Goal: Information Seeking & Learning: Learn about a topic

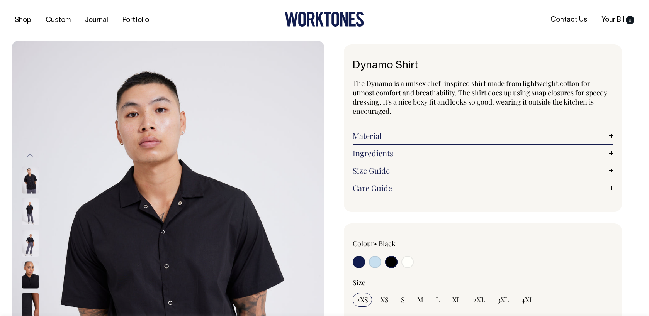
select select "Black"
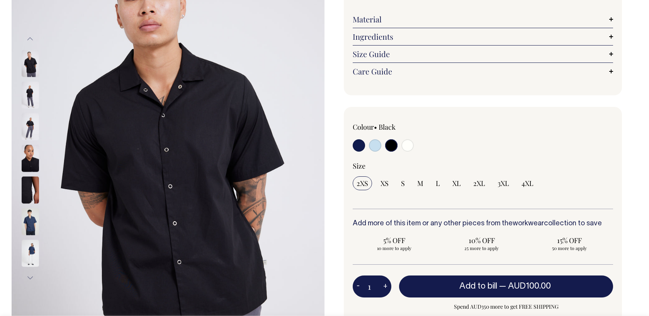
scroll to position [117, 0]
click at [30, 225] on img at bounding box center [30, 221] width 17 height 27
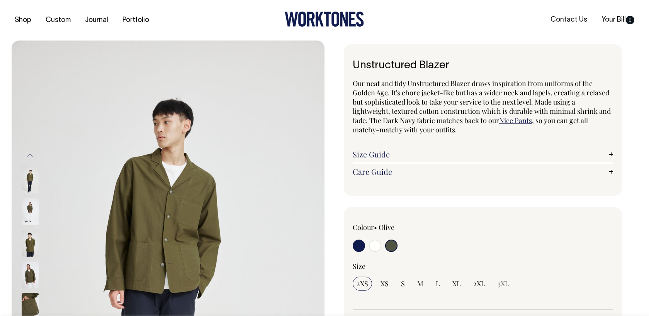
select select "Olive"
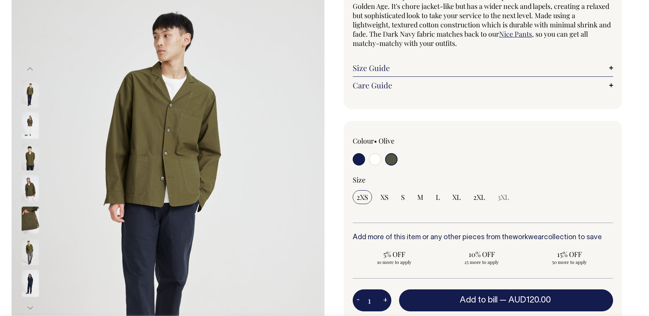
scroll to position [87, 0]
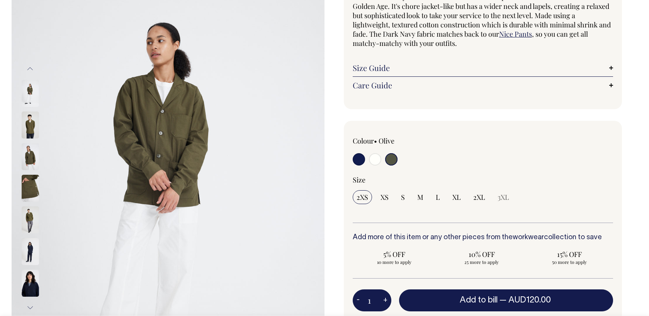
click at [29, 285] on div at bounding box center [40, 284] width 39 height 32
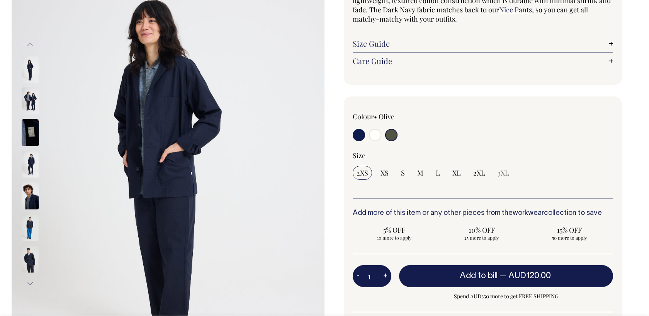
scroll to position [111, 0]
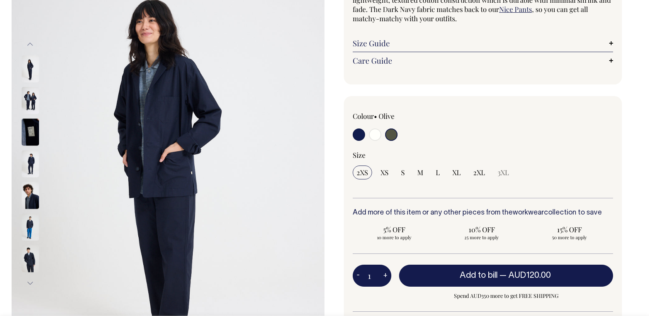
click at [29, 262] on img at bounding box center [30, 258] width 17 height 27
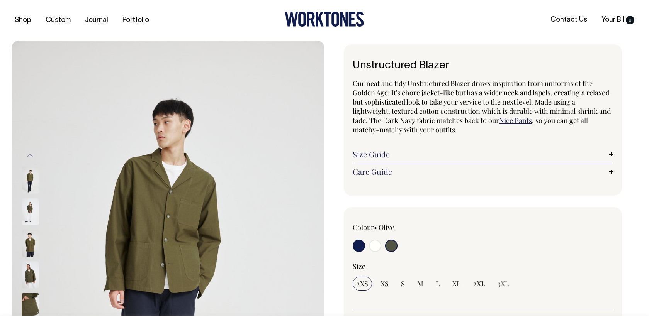
select select "Olive"
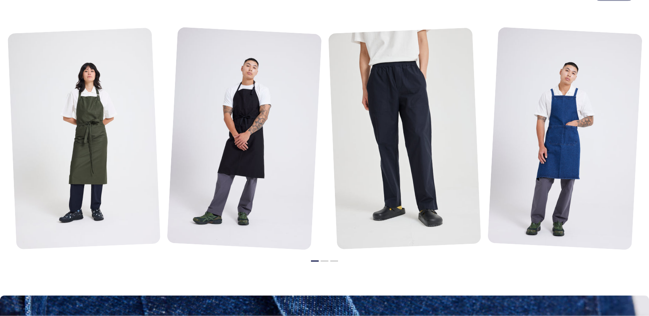
scroll to position [910, 0]
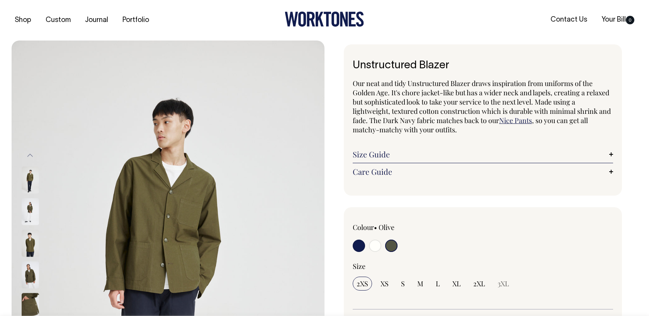
select select "Olive"
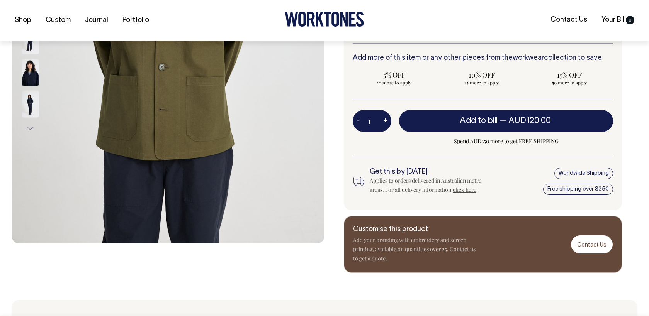
click at [29, 101] on img at bounding box center [30, 103] width 17 height 27
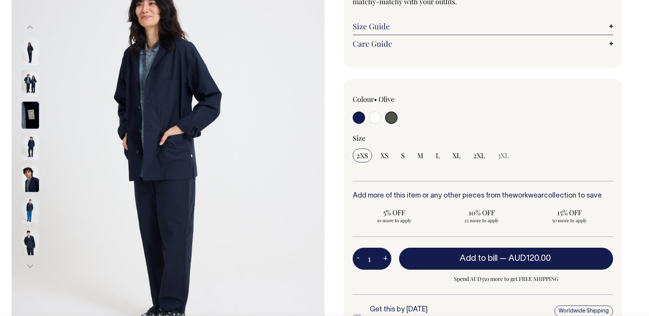
scroll to position [129, 0]
click at [30, 247] on img at bounding box center [30, 241] width 17 height 27
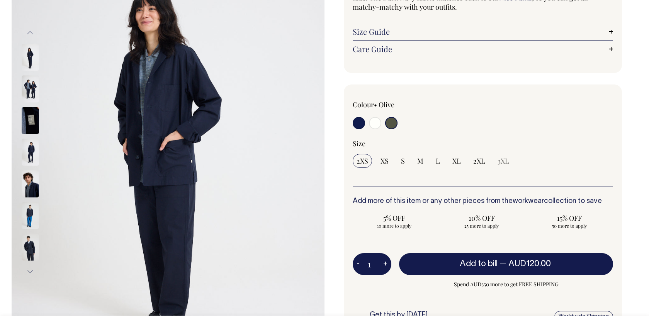
scroll to position [123, 0]
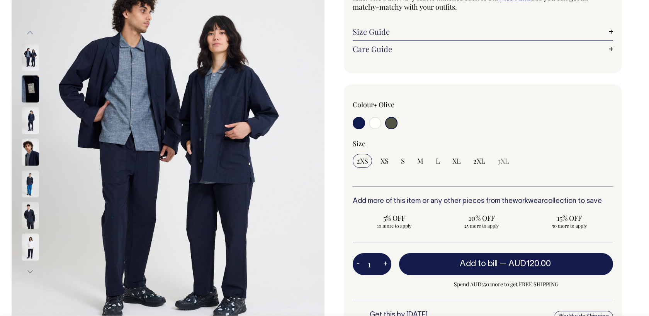
click at [27, 273] on button "Next" at bounding box center [30, 271] width 12 height 17
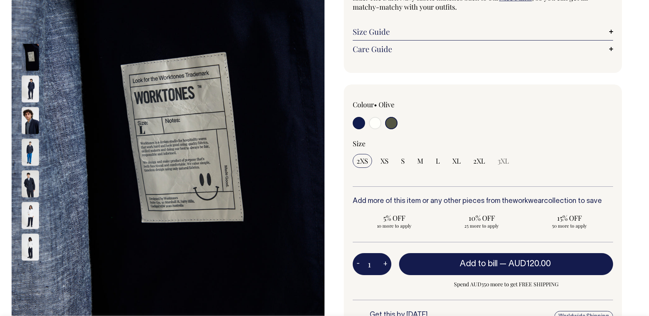
click at [27, 246] on img at bounding box center [30, 247] width 17 height 27
click at [29, 244] on img at bounding box center [30, 247] width 17 height 27
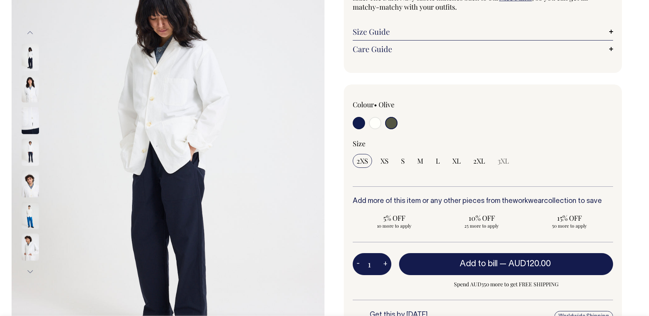
click at [25, 217] on img at bounding box center [30, 215] width 17 height 27
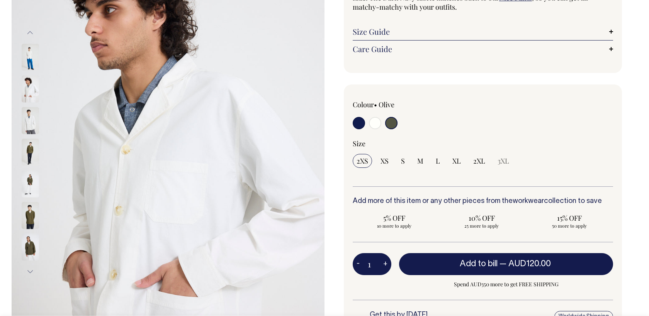
click at [34, 248] on img at bounding box center [30, 247] width 17 height 27
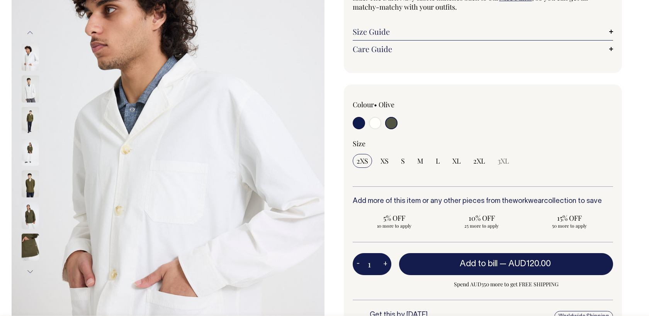
click at [26, 208] on img at bounding box center [30, 215] width 17 height 27
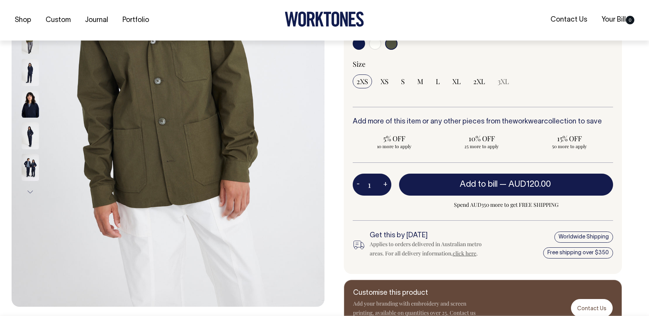
click at [28, 171] on img at bounding box center [30, 167] width 17 height 27
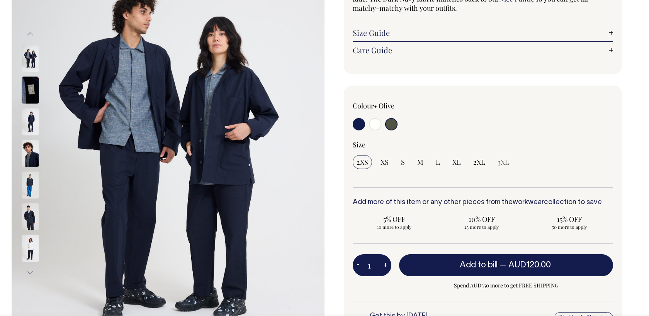
scroll to position [122, 0]
click at [28, 221] on img at bounding box center [30, 216] width 17 height 27
click at [31, 269] on button "Next" at bounding box center [30, 272] width 12 height 17
click at [31, 272] on button "Next" at bounding box center [30, 272] width 12 height 17
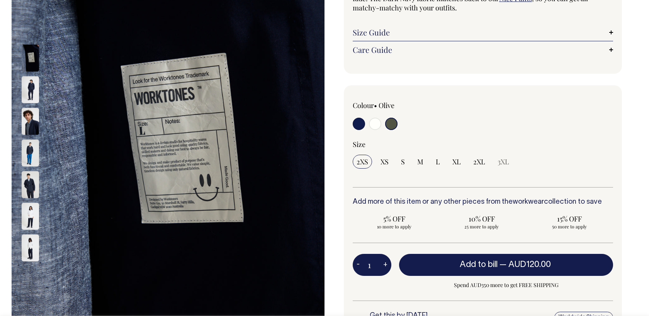
click at [31, 239] on img at bounding box center [30, 248] width 17 height 27
click at [29, 218] on img at bounding box center [30, 216] width 17 height 27
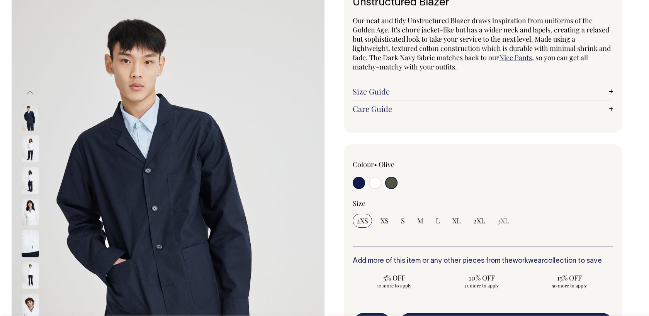
click at [29, 148] on img at bounding box center [30, 148] width 17 height 27
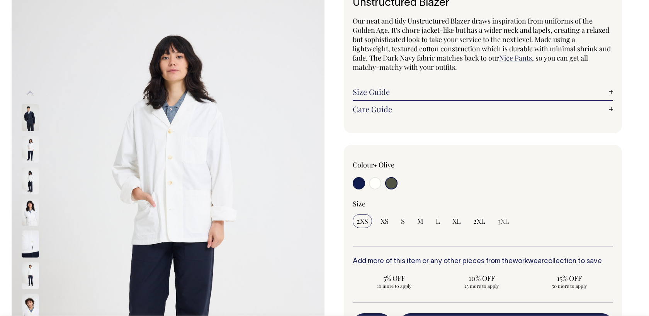
scroll to position [63, 0]
click at [28, 99] on img at bounding box center [30, 85] width 17 height 27
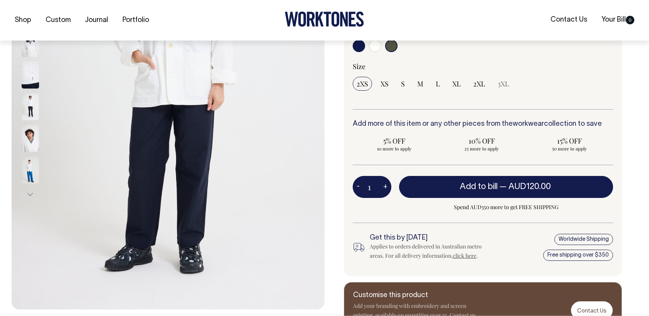
scroll to position [201, 0]
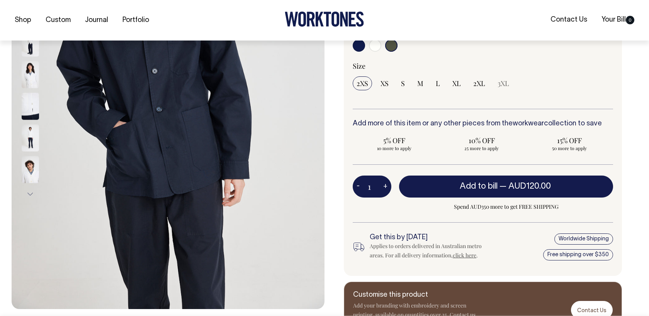
click at [35, 104] on img at bounding box center [30, 106] width 17 height 27
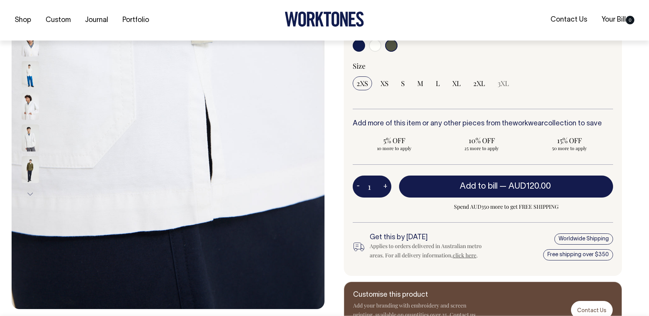
click at [32, 86] on div at bounding box center [40, 233] width 39 height 1743
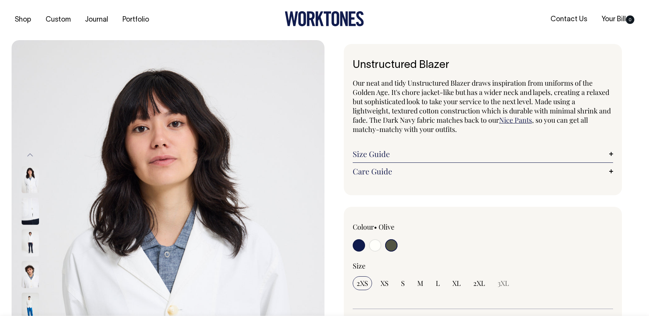
scroll to position [0, 0]
click at [31, 149] on button "Previous" at bounding box center [30, 155] width 12 height 17
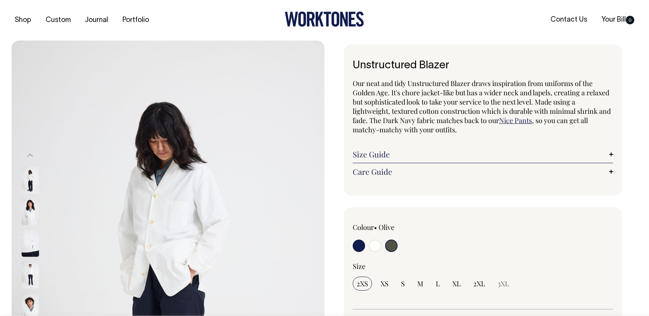
click at [31, 156] on button "Previous" at bounding box center [30, 155] width 12 height 17
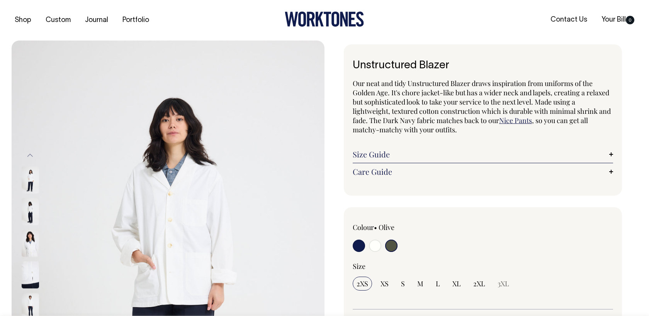
click at [31, 156] on button "Previous" at bounding box center [30, 155] width 12 height 17
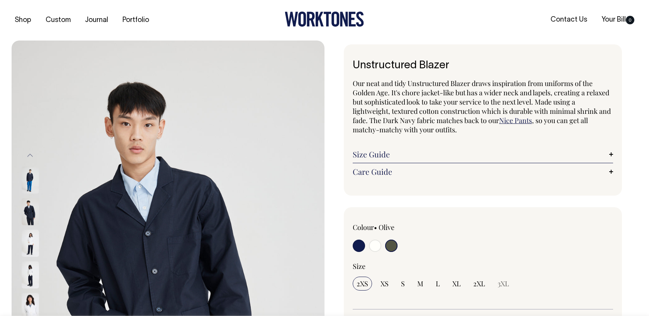
click at [31, 156] on button "Previous" at bounding box center [30, 155] width 12 height 17
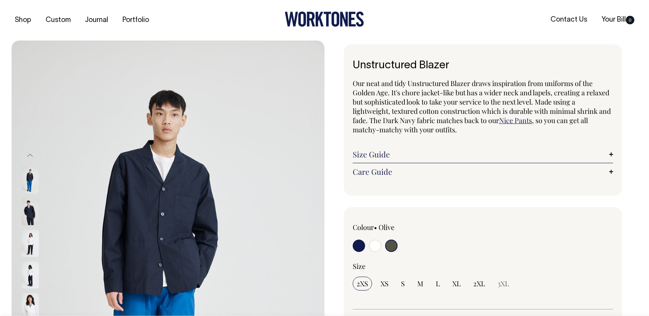
click at [31, 156] on button "Previous" at bounding box center [30, 155] width 12 height 17
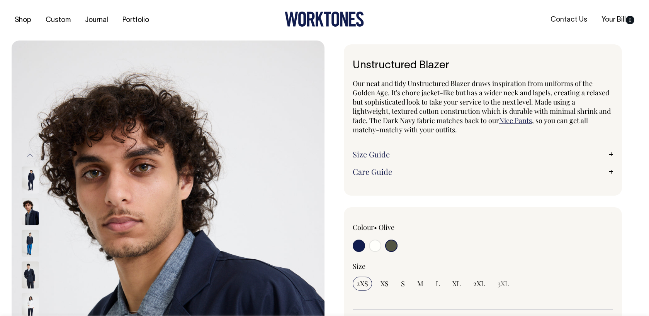
click at [31, 156] on button "Previous" at bounding box center [30, 155] width 12 height 17
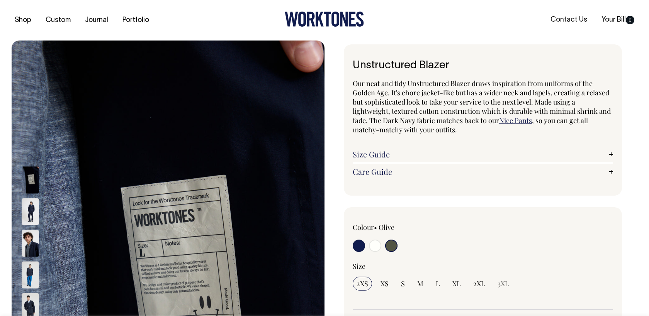
click at [31, 156] on button "Previous" at bounding box center [30, 155] width 12 height 17
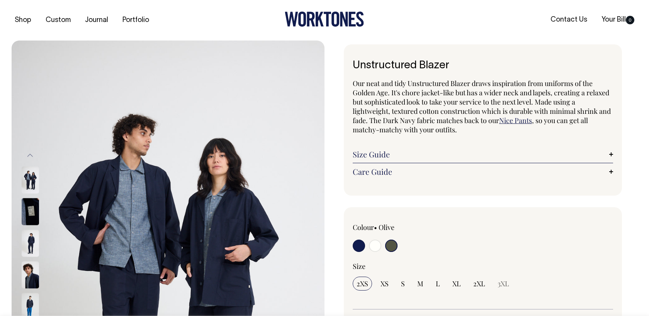
click at [31, 156] on button "Previous" at bounding box center [30, 155] width 12 height 17
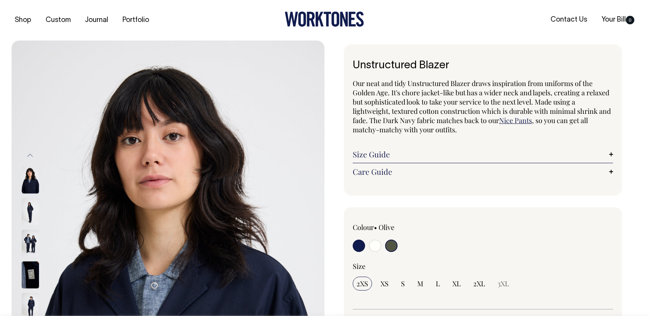
click at [31, 156] on button "Previous" at bounding box center [30, 155] width 12 height 17
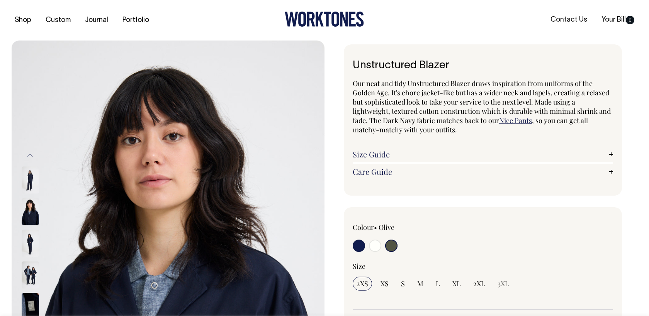
click at [31, 156] on button "Previous" at bounding box center [30, 155] width 12 height 17
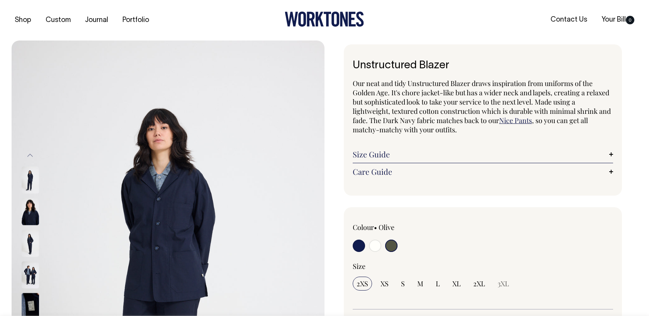
click at [31, 156] on button "Previous" at bounding box center [30, 155] width 12 height 17
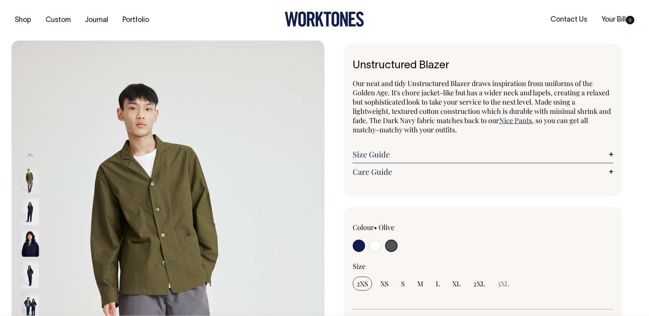
click at [32, 185] on img at bounding box center [30, 180] width 17 height 27
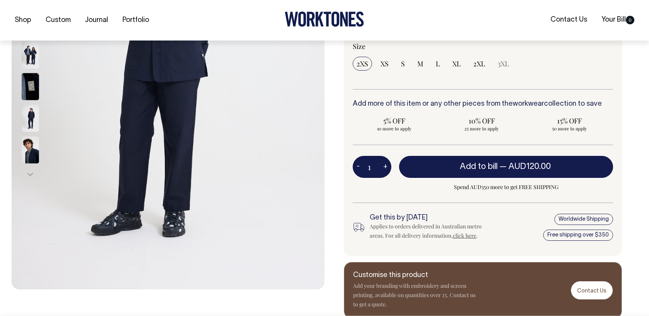
click at [29, 126] on img at bounding box center [30, 118] width 17 height 27
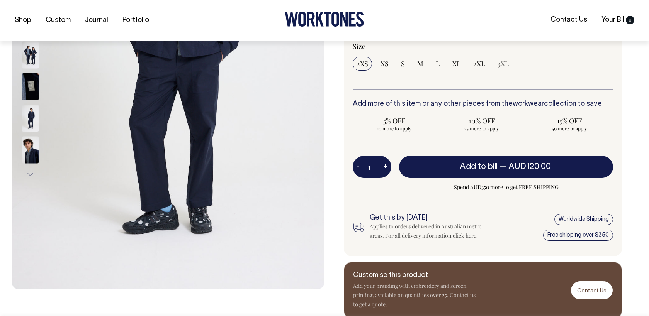
scroll to position [221, 0]
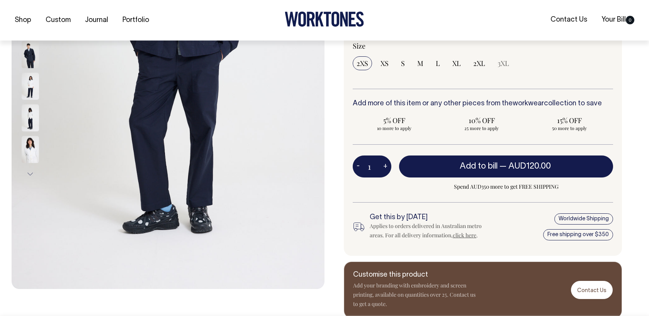
click at [31, 176] on button "Next" at bounding box center [30, 173] width 12 height 17
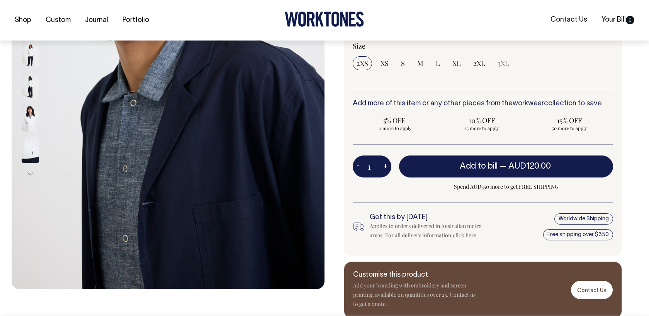
click at [31, 176] on button "Next" at bounding box center [30, 173] width 12 height 17
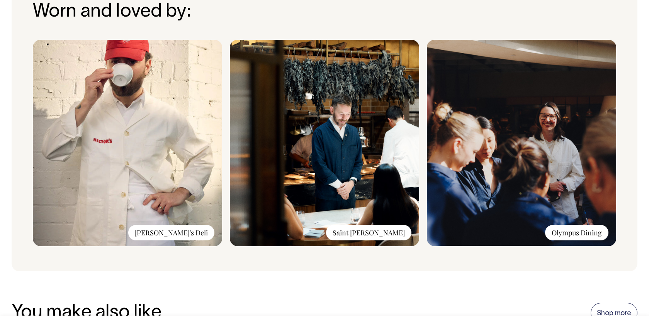
scroll to position [588, 0]
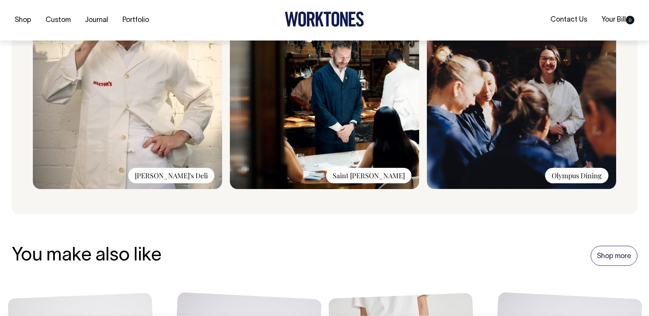
click at [306, 114] on img at bounding box center [324, 86] width 189 height 207
click at [386, 179] on div "Saint [PERSON_NAME]" at bounding box center [368, 175] width 85 height 15
click at [380, 166] on img at bounding box center [324, 85] width 189 height 207
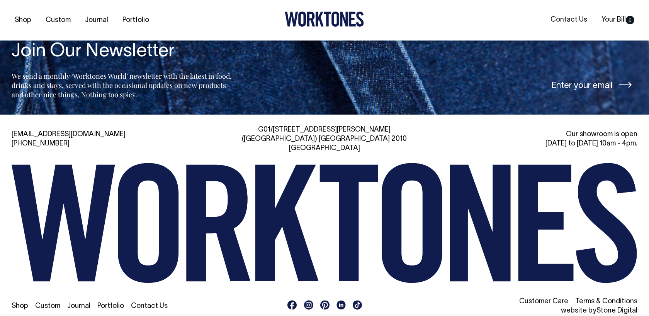
scroll to position [1261, 0]
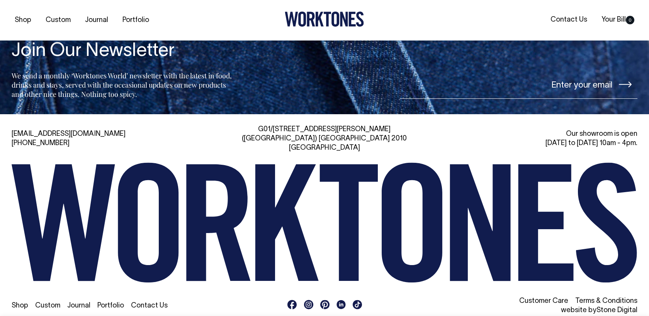
click at [310, 300] on rect at bounding box center [308, 304] width 9 height 9
